Goal: Information Seeking & Learning: Learn about a topic

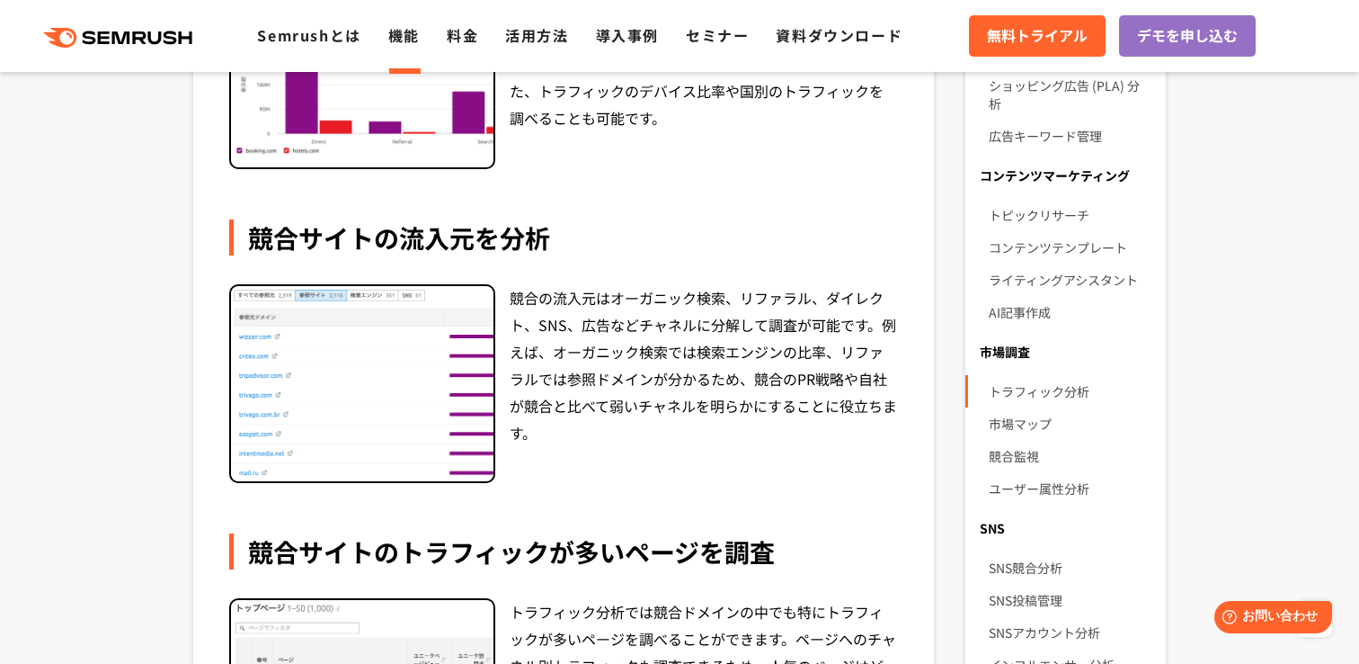
scroll to position [310, 0]
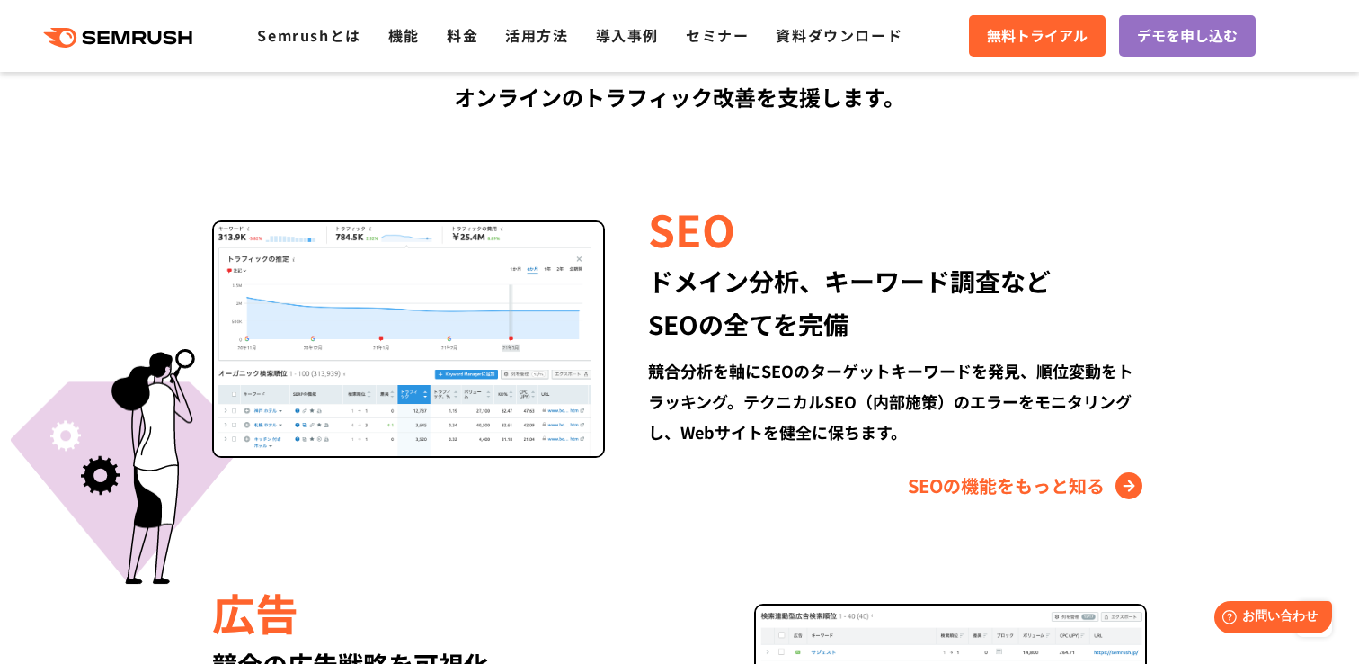
scroll to position [1811, 0]
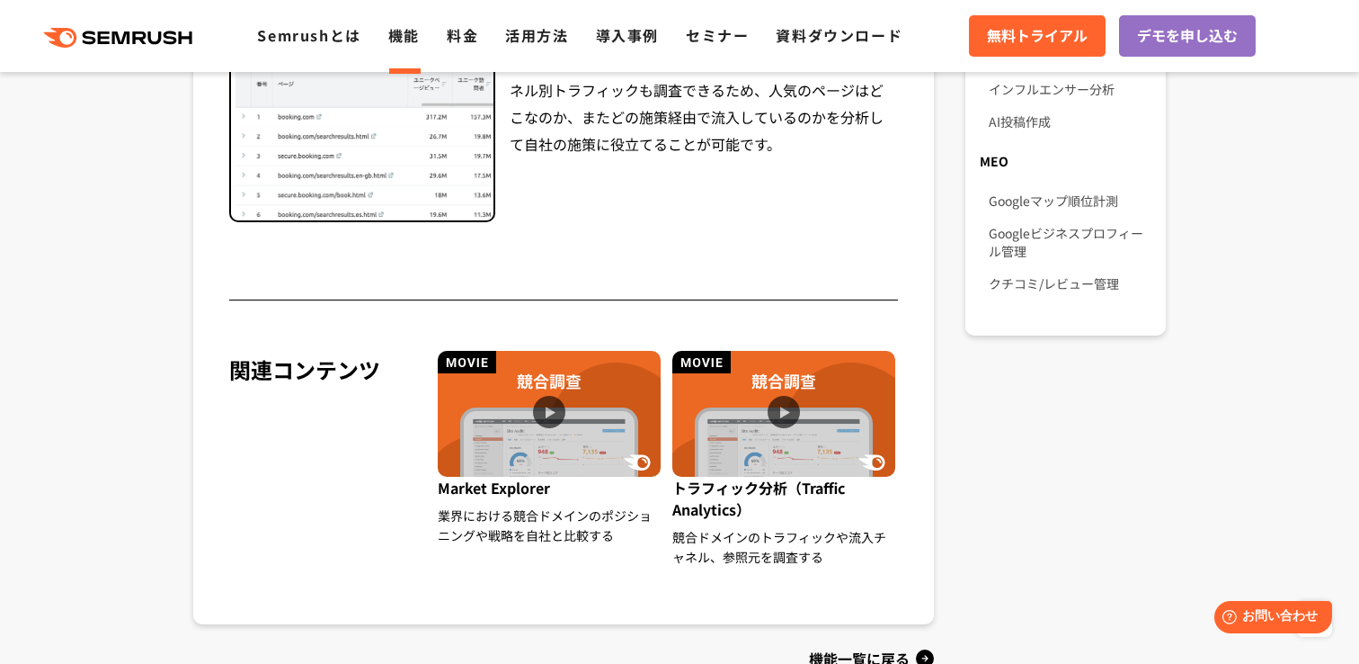
scroll to position [1562, 0]
